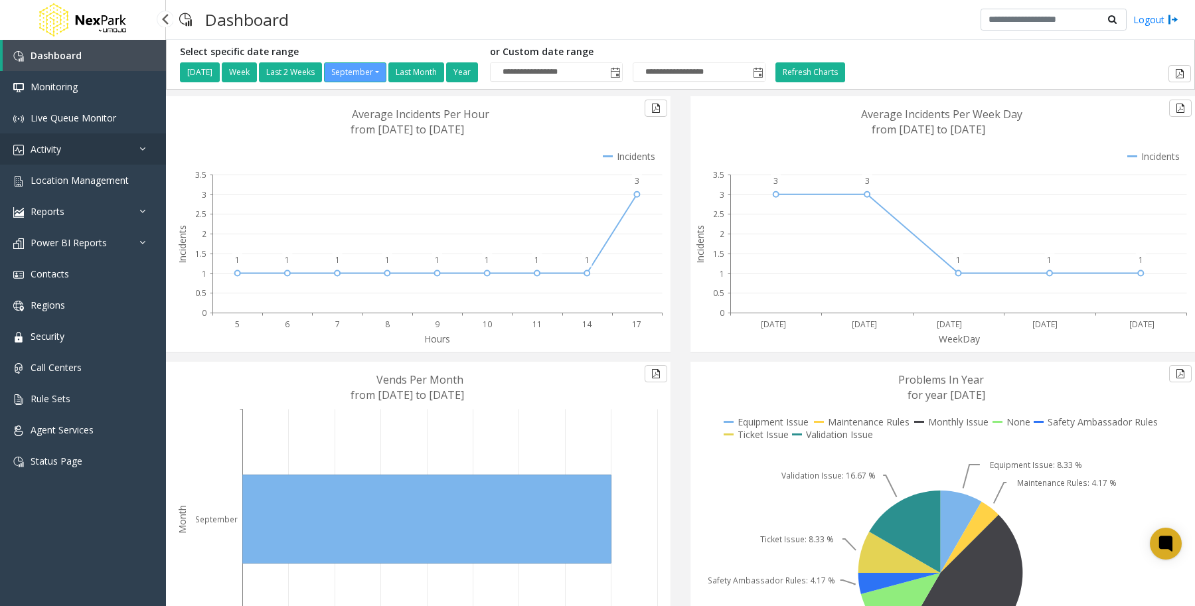
click at [61, 143] on span "Activity" at bounding box center [46, 149] width 31 height 13
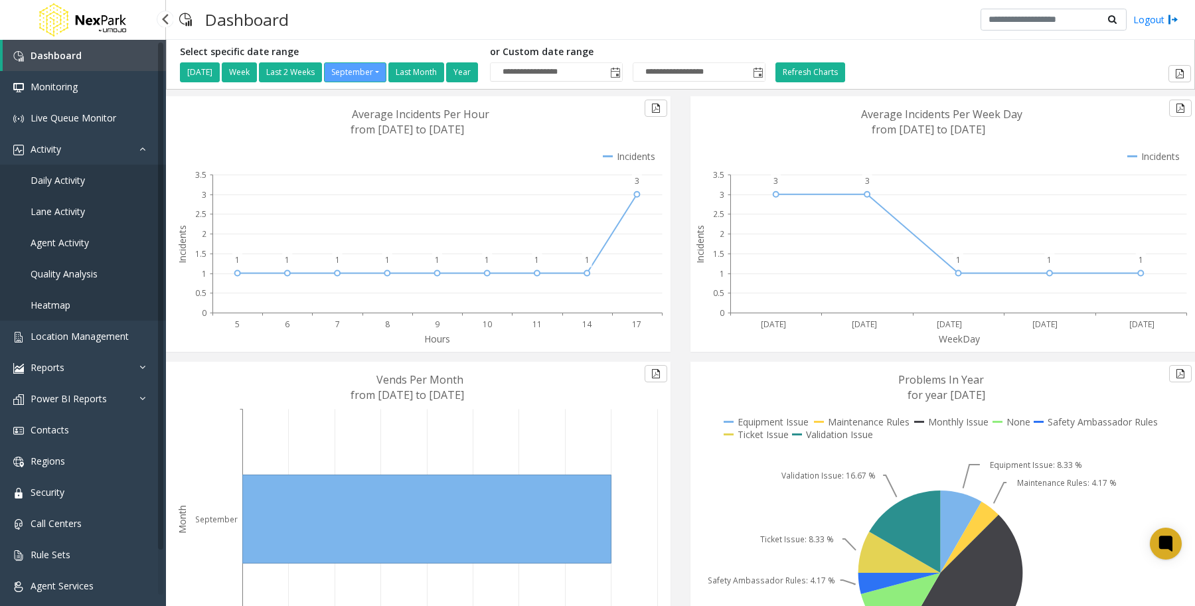
click at [78, 273] on span "Quality Analysis" at bounding box center [64, 273] width 67 height 13
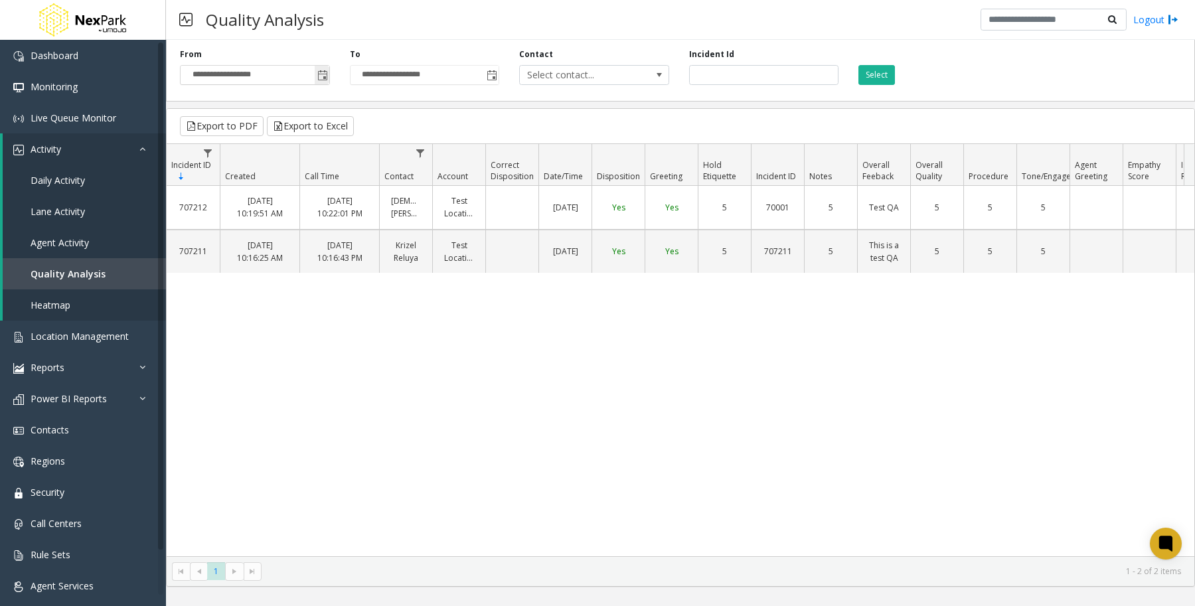
click at [321, 74] on span "Toggle popup" at bounding box center [322, 75] width 11 height 11
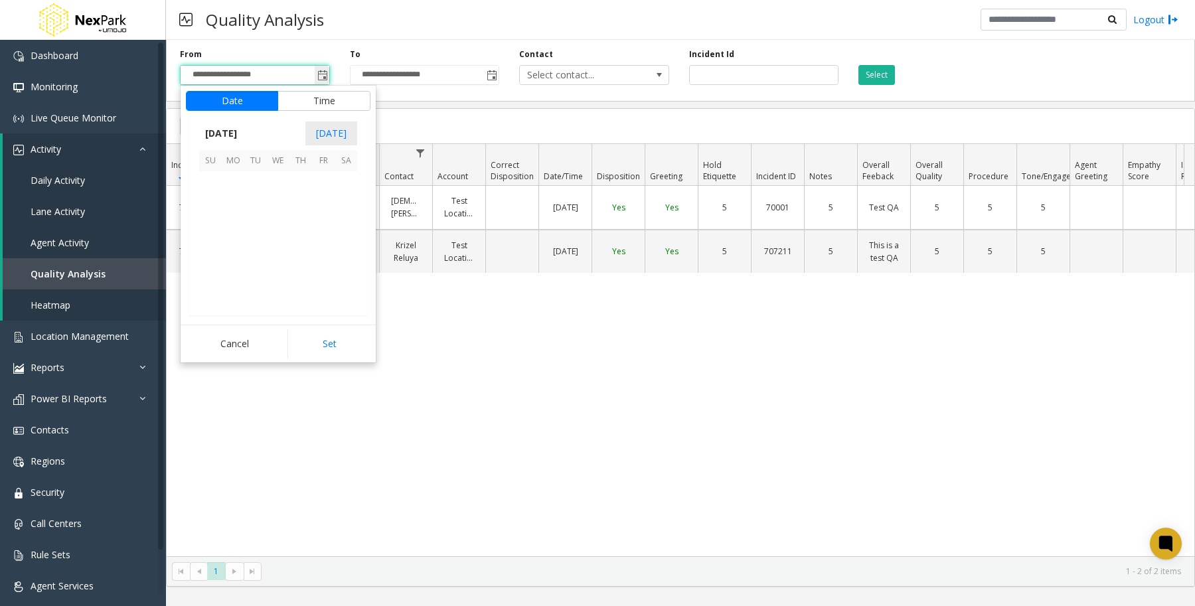
scroll to position [238091, 0]
click at [234, 272] on span "29" at bounding box center [233, 272] width 23 height 23
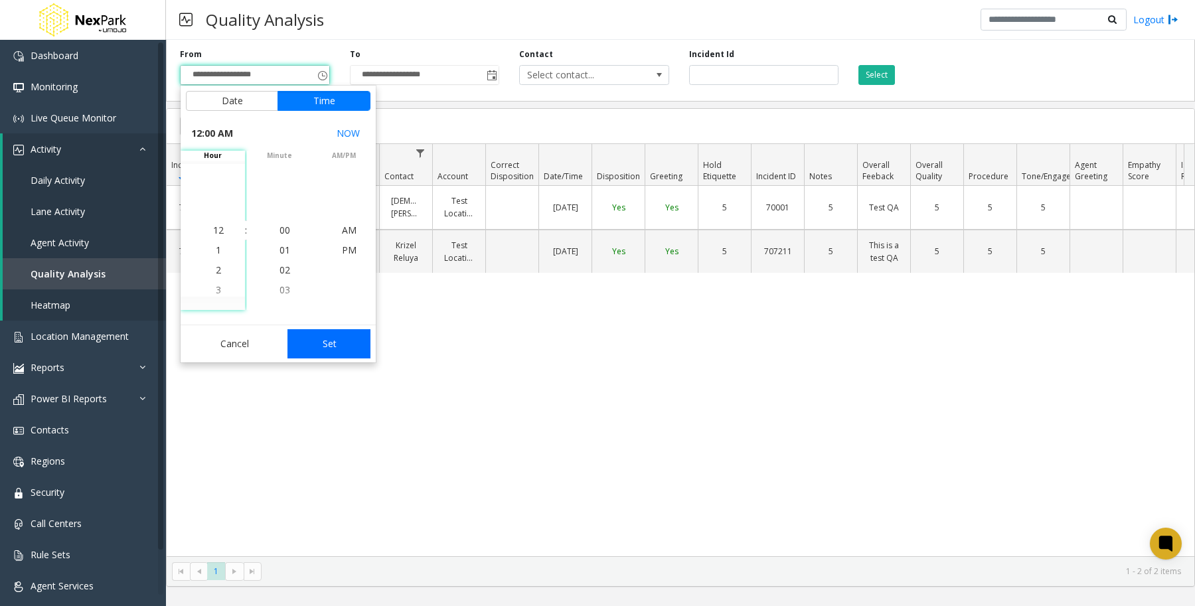
click at [329, 353] on button "Set" at bounding box center [329, 343] width 84 height 29
type input "**********"
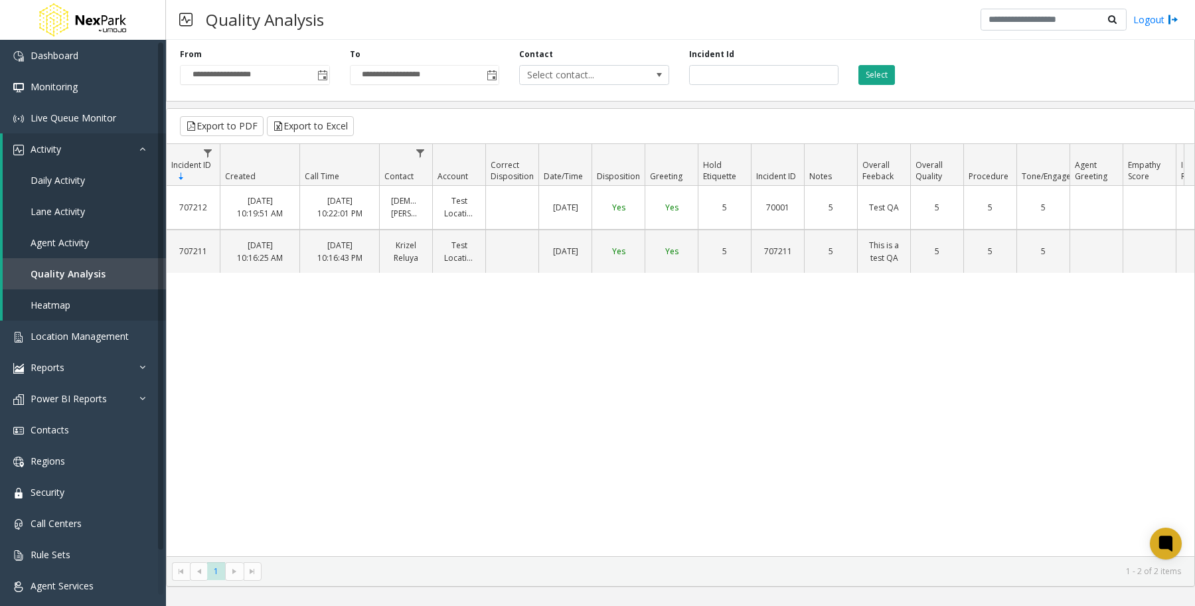
click at [883, 78] on button "Select" at bounding box center [876, 75] width 37 height 20
click at [269, 220] on link "[DATE] 10:19:51 AM" at bounding box center [259, 207] width 63 height 32
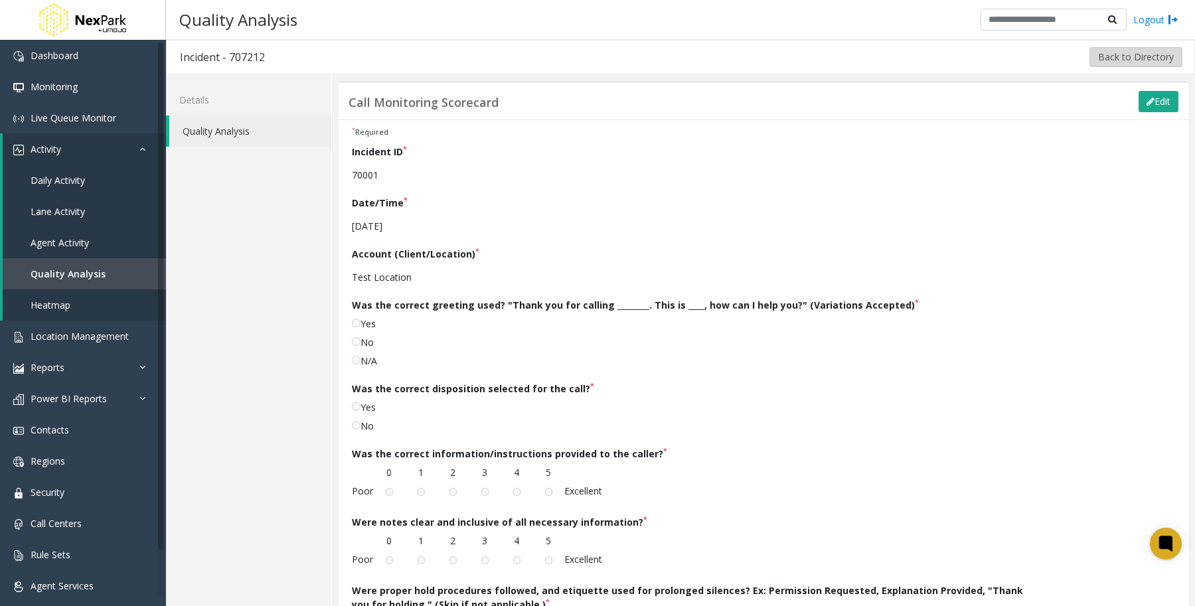
click at [1155, 54] on button "Back to Directory" at bounding box center [1135, 57] width 93 height 20
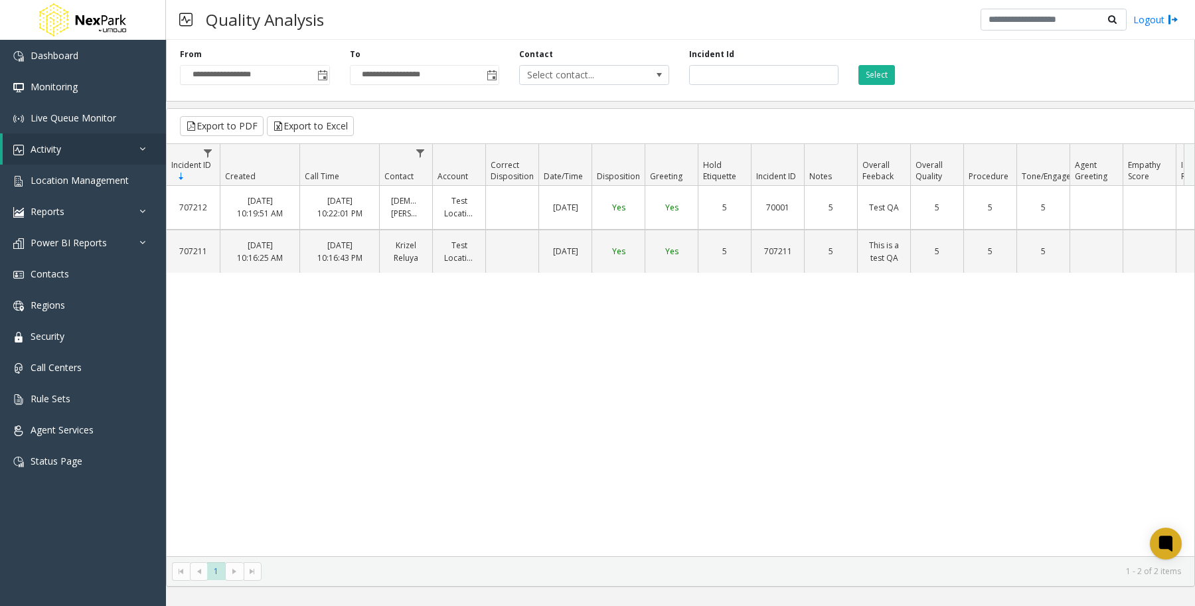
click at [226, 203] on td "[DATE] 10:19:51 AM" at bounding box center [260, 207] width 80 height 43
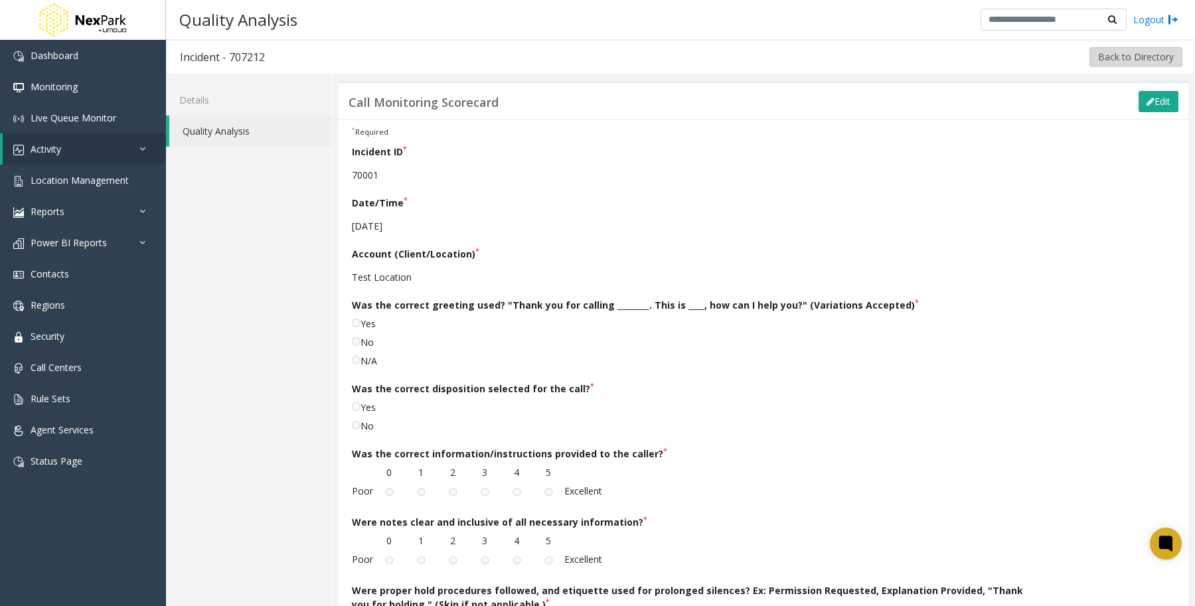
click at [1123, 50] on button "Back to Directory" at bounding box center [1135, 57] width 93 height 20
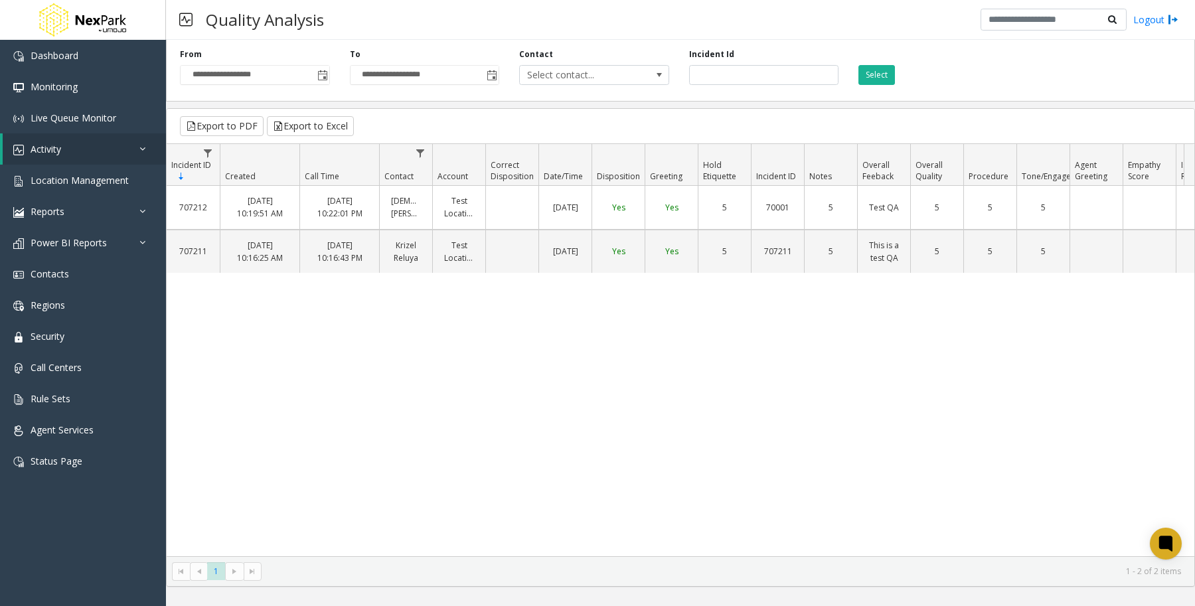
click at [230, 410] on div "707212 [DATE] 10:19:51 AM [DATE] 10:22:01 PM [DEMOGRAPHIC_DATA] [PERSON_NAME] T…" at bounding box center [680, 371] width 1027 height 370
click at [329, 398] on div "707212 [DATE] 10:19:51 AM [DATE] 10:22:01 PM [DEMOGRAPHIC_DATA] [PERSON_NAME] T…" at bounding box center [680, 371] width 1027 height 370
